Goal: Task Accomplishment & Management: Use online tool/utility

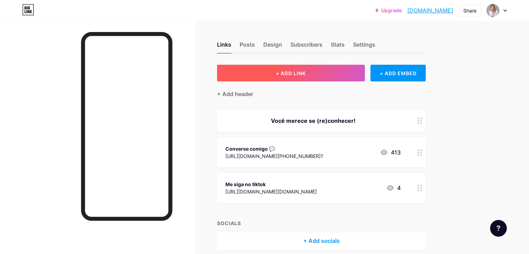
click at [345, 71] on button "+ ADD LINK" at bounding box center [291, 73] width 148 height 17
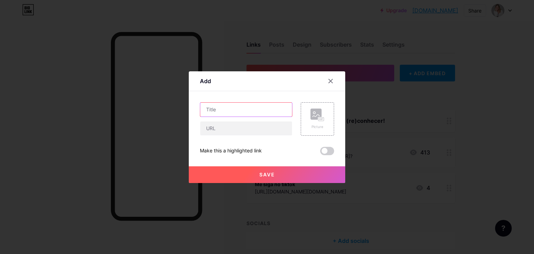
click at [251, 109] on input "text" at bounding box center [246, 110] width 92 height 14
type input "Entre na lista de espera"
click at [251, 109] on input "Entre na lista de espera" at bounding box center [246, 110] width 92 height 14
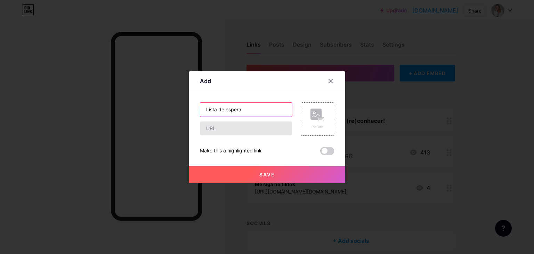
type input "Lista de espera"
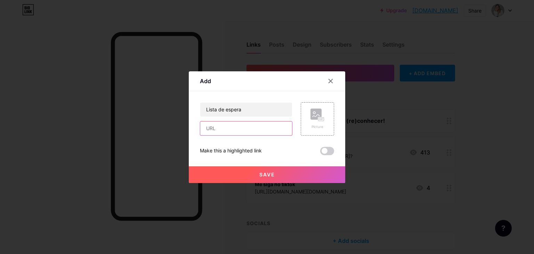
click at [238, 128] on input "text" at bounding box center [246, 128] width 92 height 14
paste input "[URL][DOMAIN_NAME]"
type input "[URL][DOMAIN_NAME]"
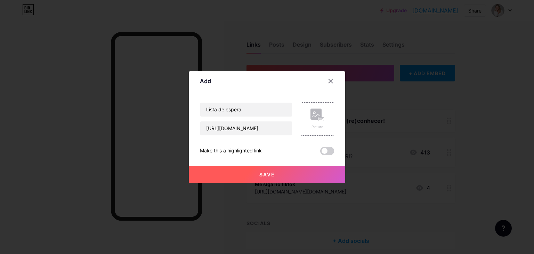
click at [295, 171] on button "Save" at bounding box center [267, 174] width 157 height 17
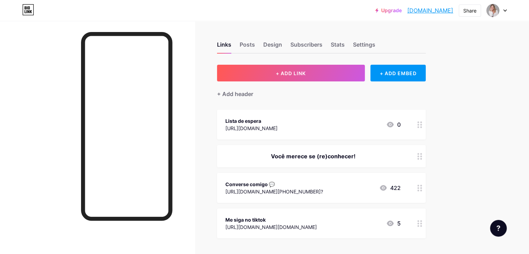
click at [387, 187] on icon at bounding box center [383, 188] width 7 height 6
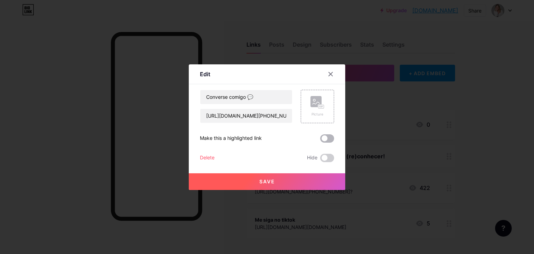
click at [328, 138] on span at bounding box center [327, 138] width 14 height 8
click at [320, 140] on input "checkbox" at bounding box center [320, 140] width 0 height 0
click at [330, 138] on span at bounding box center [327, 138] width 14 height 8
click at [320, 140] on input "checkbox" at bounding box center [320, 140] width 0 height 0
click at [330, 160] on span at bounding box center [327, 158] width 14 height 8
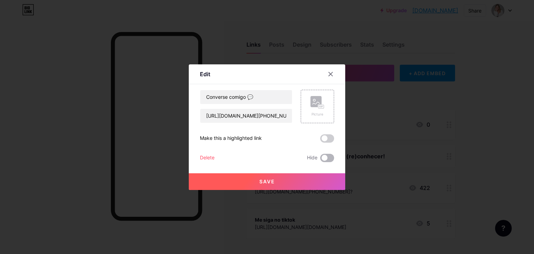
click at [320, 160] on input "checkbox" at bounding box center [320, 160] width 0 height 0
click at [322, 177] on button "Save" at bounding box center [267, 181] width 157 height 17
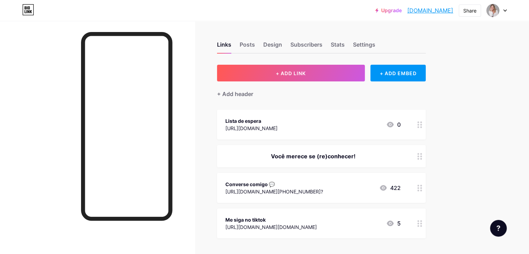
drag, startPoint x: 351, startPoint y: 126, endPoint x: 345, endPoint y: 169, distance: 43.6
click at [345, 169] on span "Lista de espera [URL][DOMAIN_NAME] 0 Você merece se (re)conhecer! Converse comi…" at bounding box center [321, 174] width 209 height 129
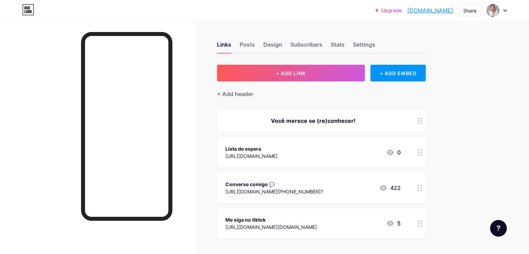
click at [511, 124] on div "Upgrade jessicabenedet.... [DOMAIN_NAME] Share Switch accounts [PERSON_NAME] | …" at bounding box center [264, 159] width 529 height 319
click at [420, 76] on div "+ ADD EMBED" at bounding box center [398, 73] width 55 height 17
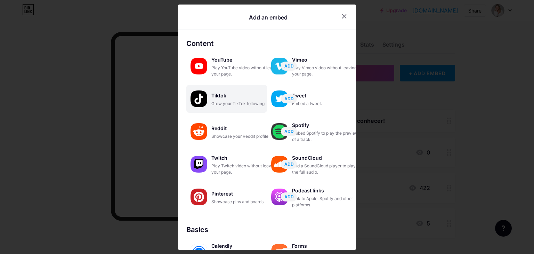
click at [236, 103] on div "Grow your TikTok following" at bounding box center [247, 104] width 70 height 6
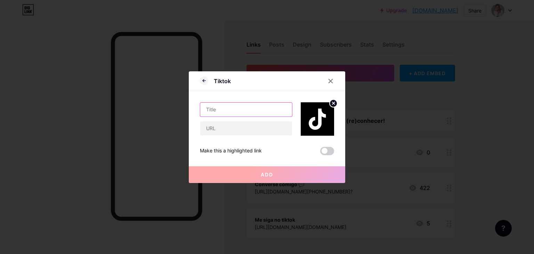
click at [253, 108] on input "text" at bounding box center [246, 110] width 92 height 14
type input "Me siga"
click at [224, 128] on input "text" at bounding box center [246, 128] width 92 height 14
paste input "[URL][DOMAIN_NAME][DOMAIN_NAME]"
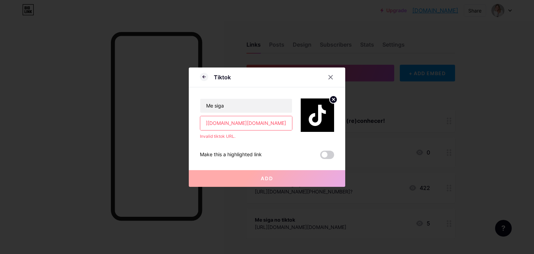
click at [225, 122] on input "[URL][DOMAIN_NAME][DOMAIN_NAME]" at bounding box center [246, 123] width 92 height 14
click at [251, 122] on input "[URL][DOMAIN_NAME][DOMAIN_NAME]" at bounding box center [246, 123] width 92 height 14
click at [284, 138] on div "Invalid tiktok URL." at bounding box center [246, 136] width 93 height 6
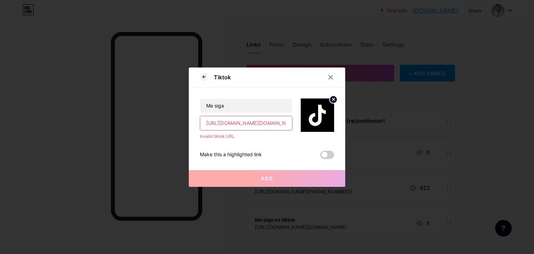
click at [252, 124] on input "[URL][DOMAIN_NAME][DOMAIN_NAME]" at bounding box center [246, 123] width 92 height 14
paste input "is_from_webapp=1&sender_device=pc"
drag, startPoint x: 288, startPoint y: 185, endPoint x: 284, endPoint y: 180, distance: 6.8
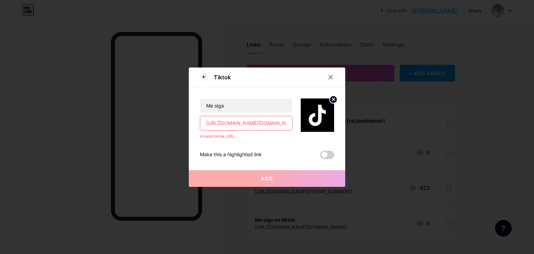
click at [288, 185] on button "Add" at bounding box center [267, 178] width 157 height 17
click at [259, 123] on input "[URL][DOMAIN_NAME][DOMAIN_NAME]" at bounding box center [246, 123] width 92 height 14
drag, startPoint x: 277, startPoint y: 122, endPoint x: 287, endPoint y: 122, distance: 10.1
click at [287, 122] on input "[URL][DOMAIN_NAME][DOMAIN_NAME]" at bounding box center [246, 123] width 92 height 14
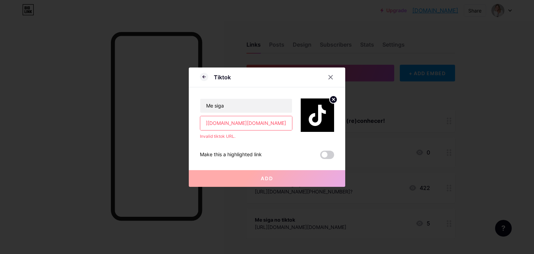
click at [244, 126] on input "[URL][DOMAIN_NAME][DOMAIN_NAME]" at bounding box center [246, 123] width 92 height 14
drag, startPoint x: 216, startPoint y: 123, endPoint x: 296, endPoint y: 120, distance: 80.1
click at [296, 120] on div "Me siga [URL][DOMAIN_NAME][DOMAIN_NAME] Invalid tiktok URL." at bounding box center [267, 113] width 134 height 52
click at [286, 124] on input "[URL][DOMAIN_NAME][DOMAIN_NAME]" at bounding box center [246, 123] width 92 height 14
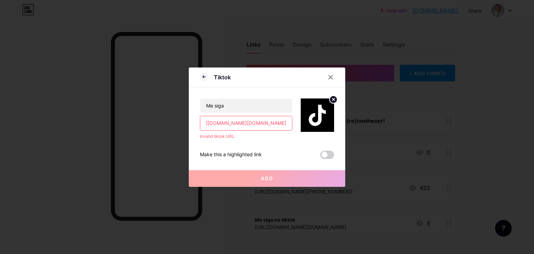
click at [286, 124] on input "[URL][DOMAIN_NAME][DOMAIN_NAME]" at bounding box center [246, 123] width 92 height 14
type input "[URL][DOMAIN_NAME][DOMAIN_NAME]"
click at [275, 143] on div "Me siga [URL][DOMAIN_NAME][DOMAIN_NAME] Invalid tiktok URL. Make this a highlig…" at bounding box center [267, 123] width 134 height 72
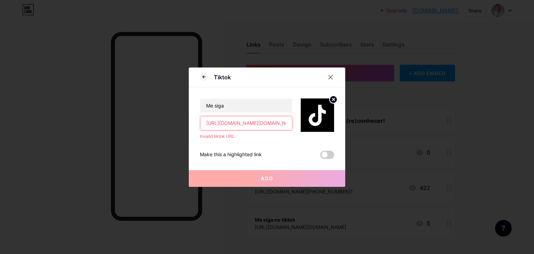
scroll to position [0, 28]
drag, startPoint x: 279, startPoint y: 121, endPoint x: 337, endPoint y: 118, distance: 58.2
click at [337, 118] on div "Tiktok Me siga [URL][DOMAIN_NAME][DOMAIN_NAME] Invalid tiktok URL. Make this a …" at bounding box center [267, 127] width 157 height 119
click at [296, 149] on div "Me siga [URL][DOMAIN_NAME][DOMAIN_NAME] Invalid tiktok URL. Make this a highlig…" at bounding box center [267, 123] width 134 height 72
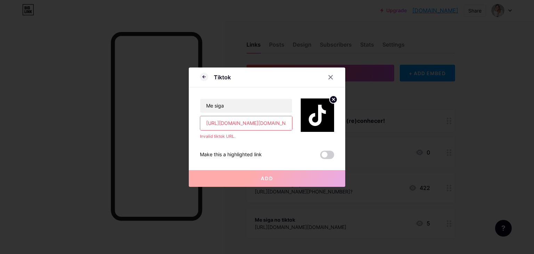
click at [231, 134] on div "Invalid tiktok URL." at bounding box center [246, 136] width 93 height 6
click at [236, 105] on input "Me siga" at bounding box center [246, 106] width 92 height 14
click at [237, 108] on input "Me siga" at bounding box center [246, 106] width 92 height 14
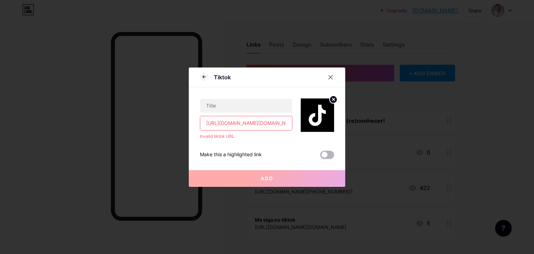
click at [327, 155] on span at bounding box center [327, 155] width 14 height 8
click at [320, 157] on input "checkbox" at bounding box center [320, 157] width 0 height 0
click at [310, 172] on button "Add" at bounding box center [267, 178] width 157 height 17
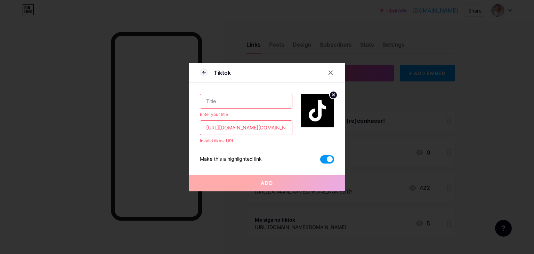
click at [257, 128] on input "[URL][DOMAIN_NAME][DOMAIN_NAME]" at bounding box center [246, 128] width 92 height 14
drag, startPoint x: 261, startPoint y: 128, endPoint x: 168, endPoint y: 129, distance: 92.9
click at [168, 129] on div "Tiktok Enter your title [URL][DOMAIN_NAME][DOMAIN_NAME] Invalid tiktok URL. Mak…" at bounding box center [267, 127] width 534 height 254
drag, startPoint x: 227, startPoint y: 126, endPoint x: 230, endPoint y: 127, distance: 3.7
click at [229, 128] on input "@psico.jessicabenedet" at bounding box center [246, 128] width 92 height 14
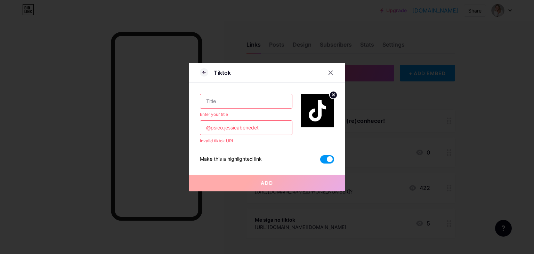
click at [282, 121] on input "@psico.jessicabenedet" at bounding box center [246, 128] width 92 height 14
click at [277, 125] on input "@psico.jessicabenedet" at bounding box center [246, 128] width 92 height 14
type input "@psico.jessicabenedet"
click at [333, 73] on icon at bounding box center [331, 73] width 6 height 6
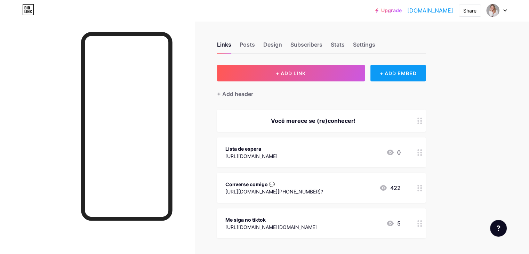
click at [418, 74] on div "+ ADD EMBED" at bounding box center [398, 73] width 55 height 17
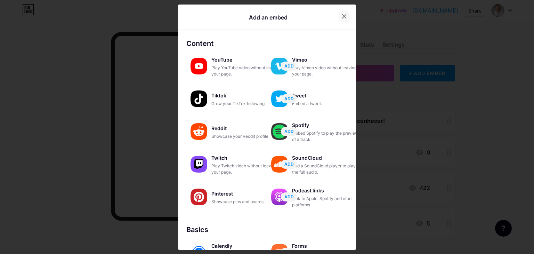
click at [347, 19] on div at bounding box center [344, 16] width 13 height 13
